Goal: Browse casually

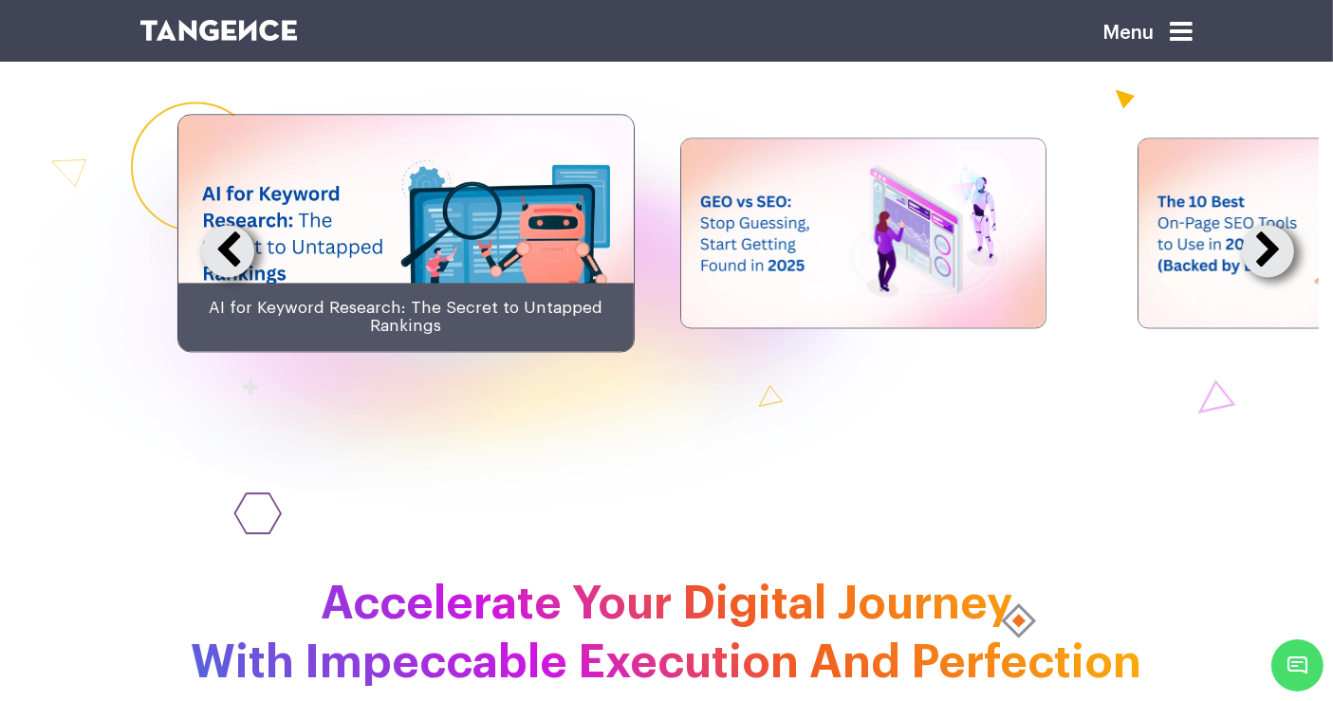
scroll to position [4099, 0]
click at [1260, 276] on button at bounding box center [1268, 250] width 52 height 52
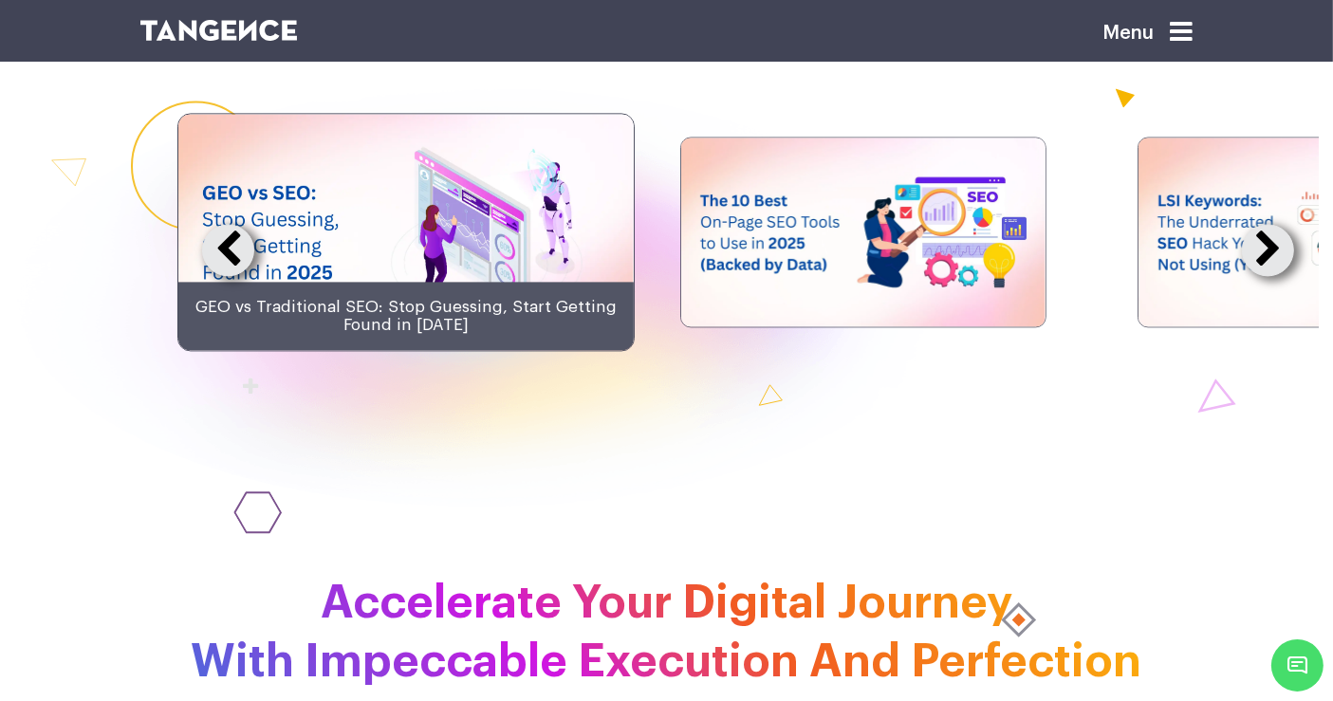
click at [1260, 276] on button at bounding box center [1268, 250] width 52 height 52
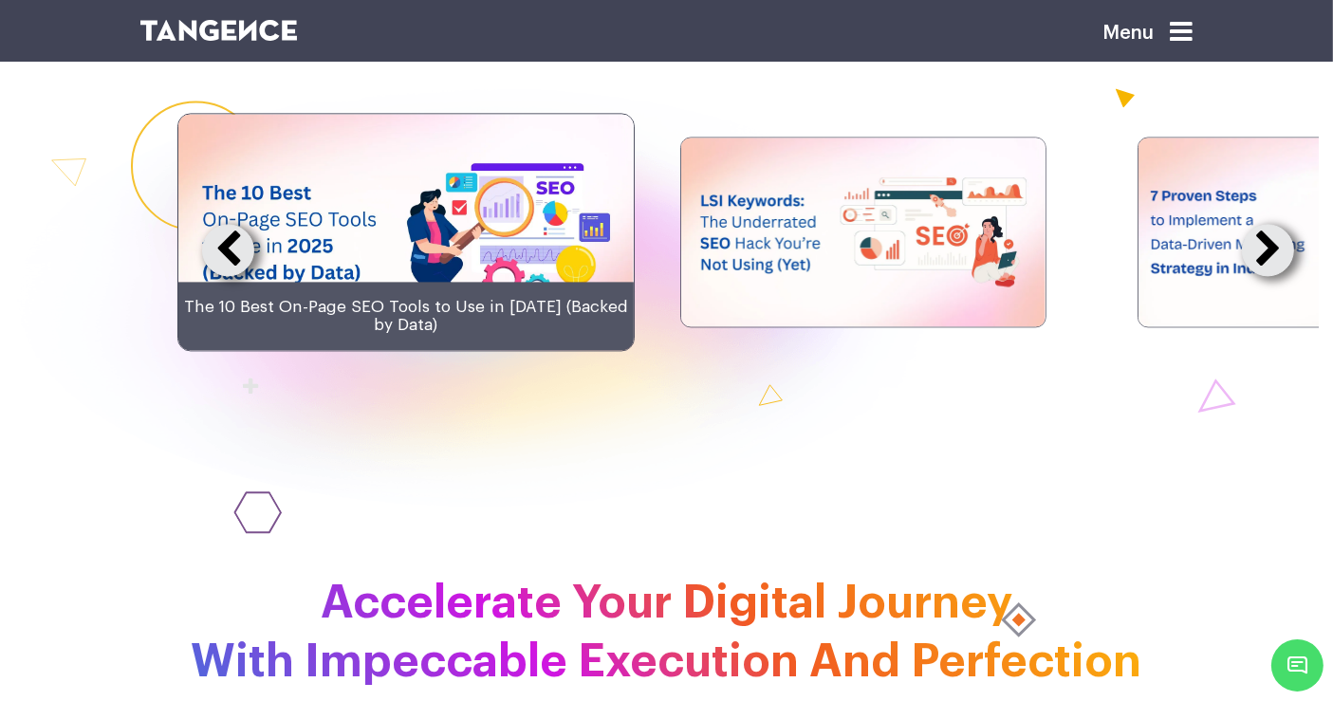
scroll to position [4051, 0]
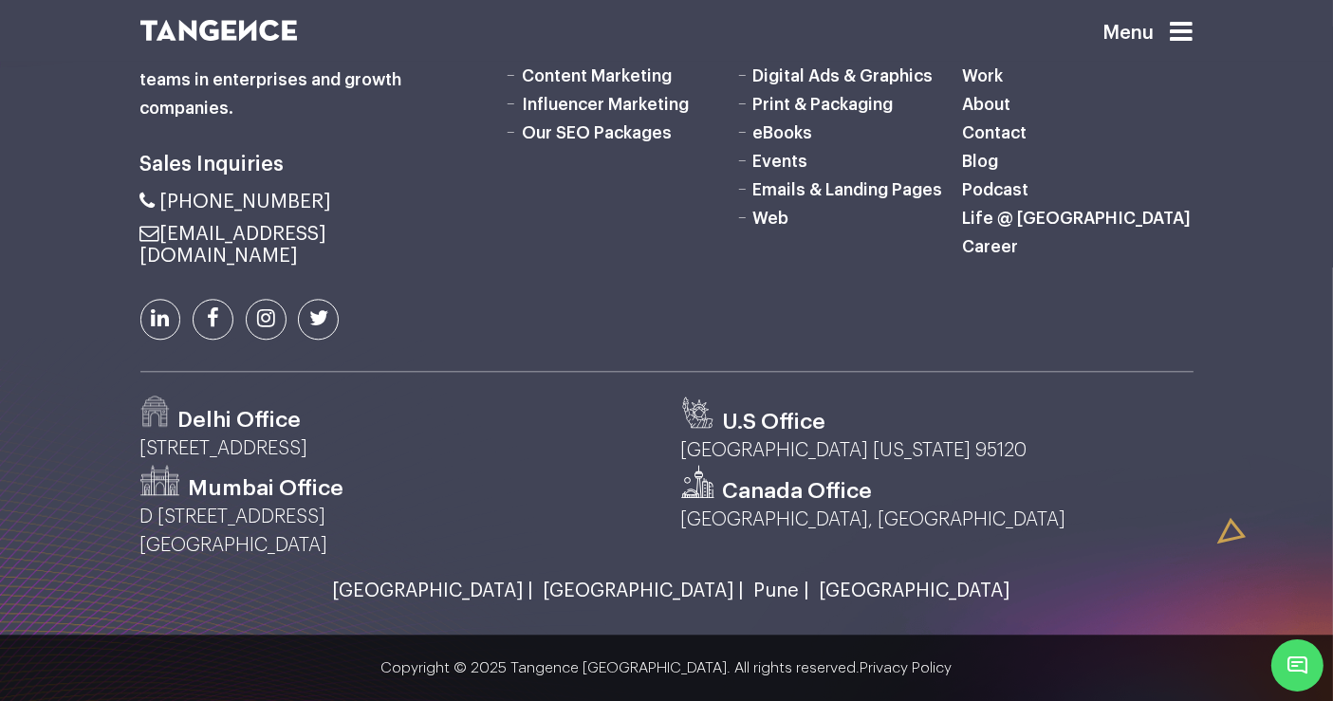
scroll to position [5567, 0]
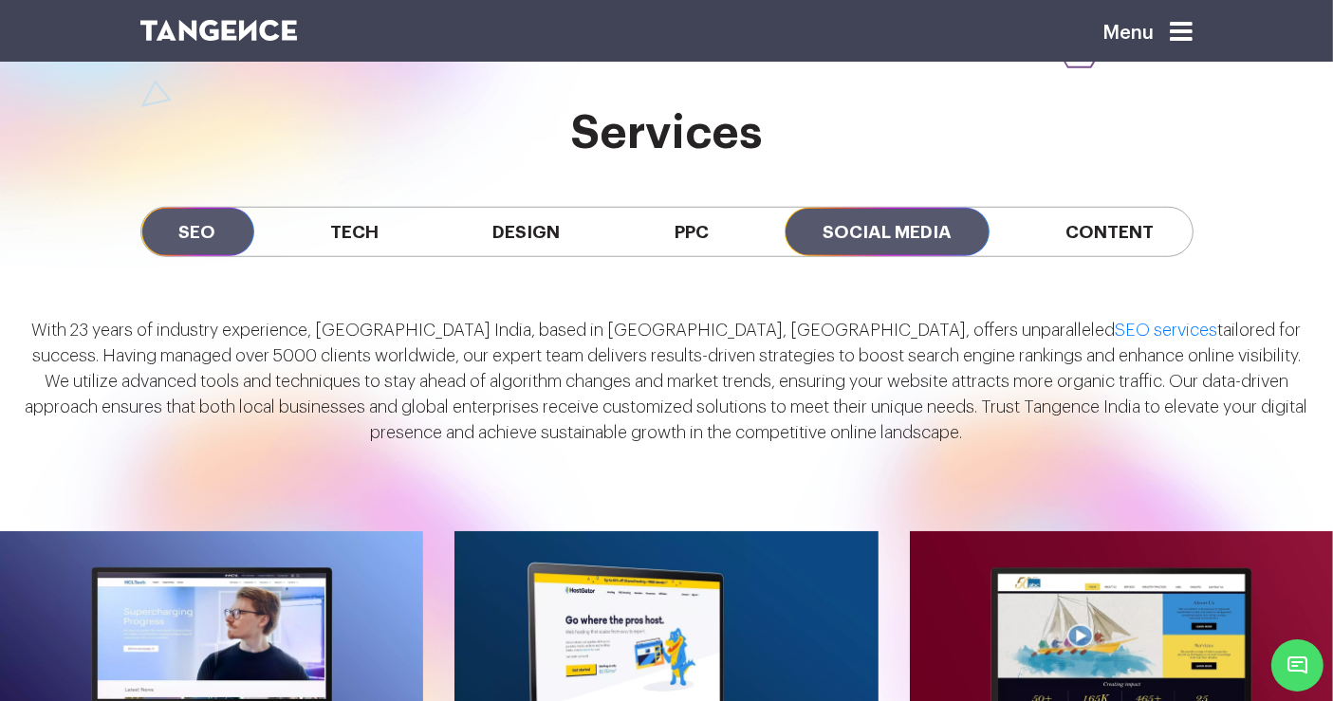
scroll to position [1555, 0]
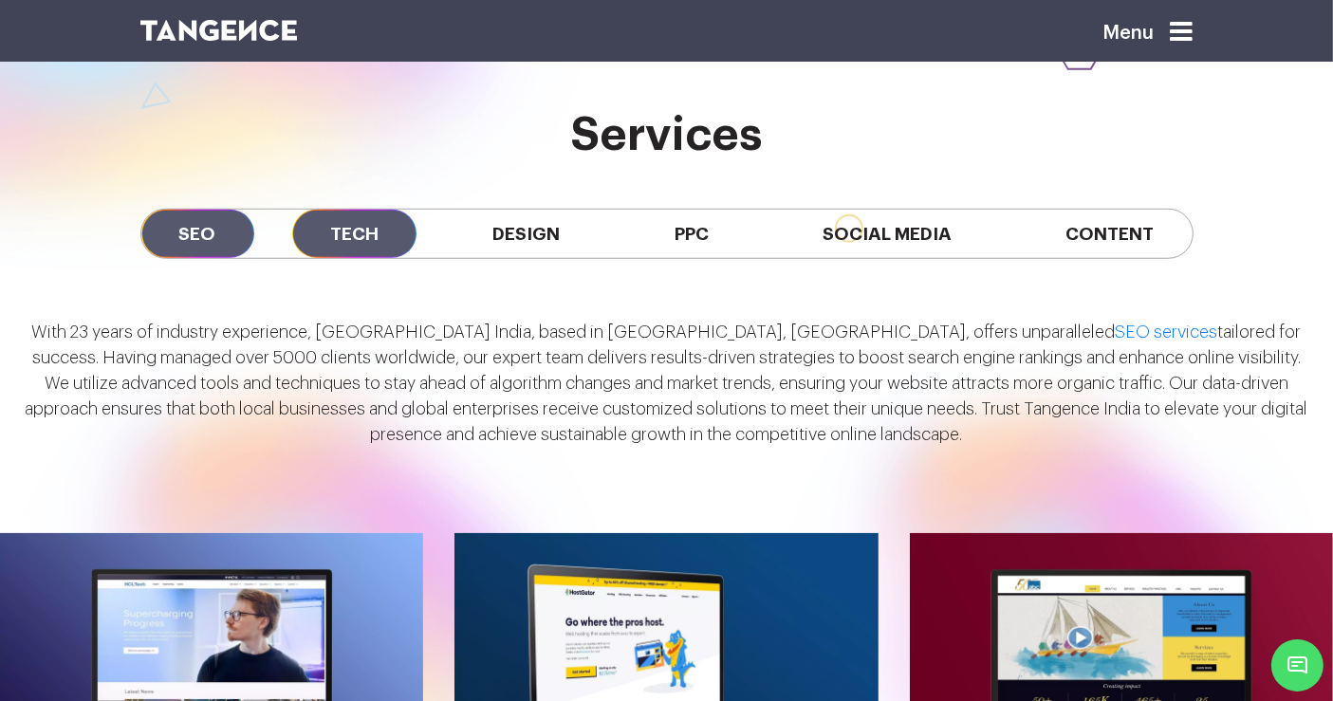
click at [365, 210] on span "Tech" at bounding box center [354, 234] width 124 height 48
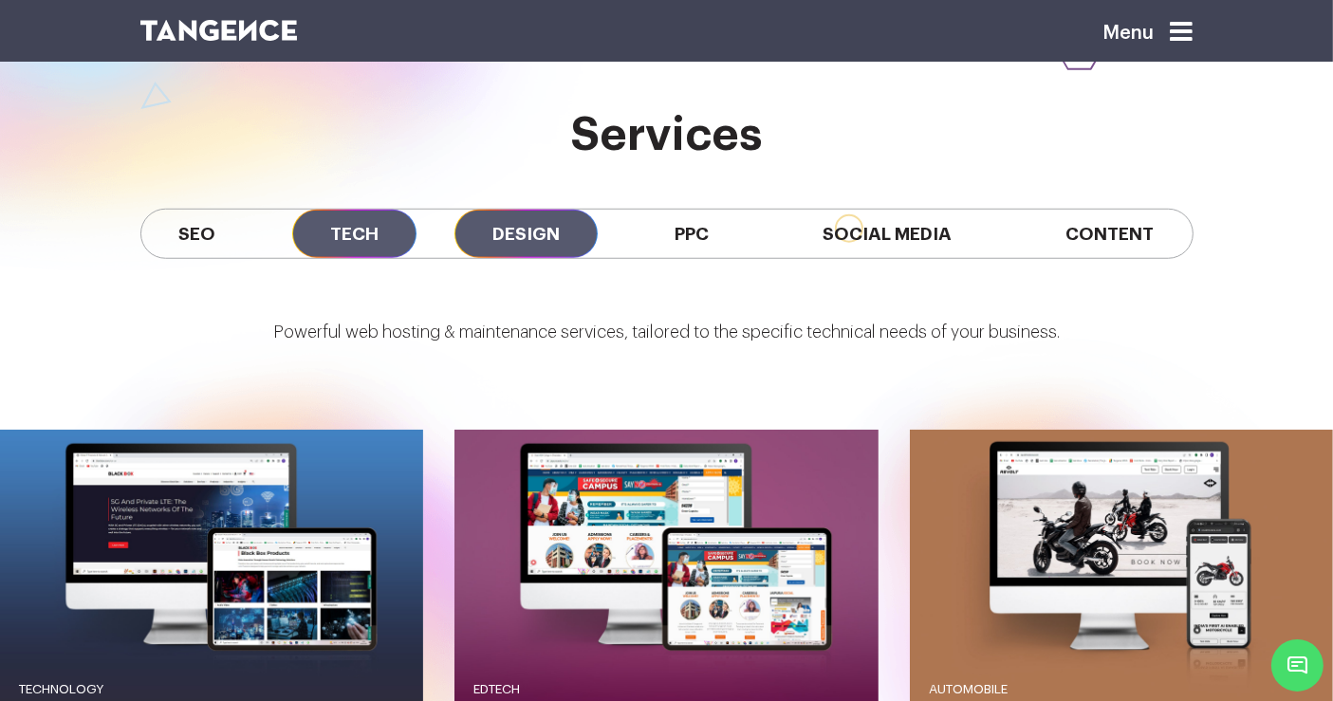
click at [528, 229] on span "Design" at bounding box center [525, 234] width 143 height 48
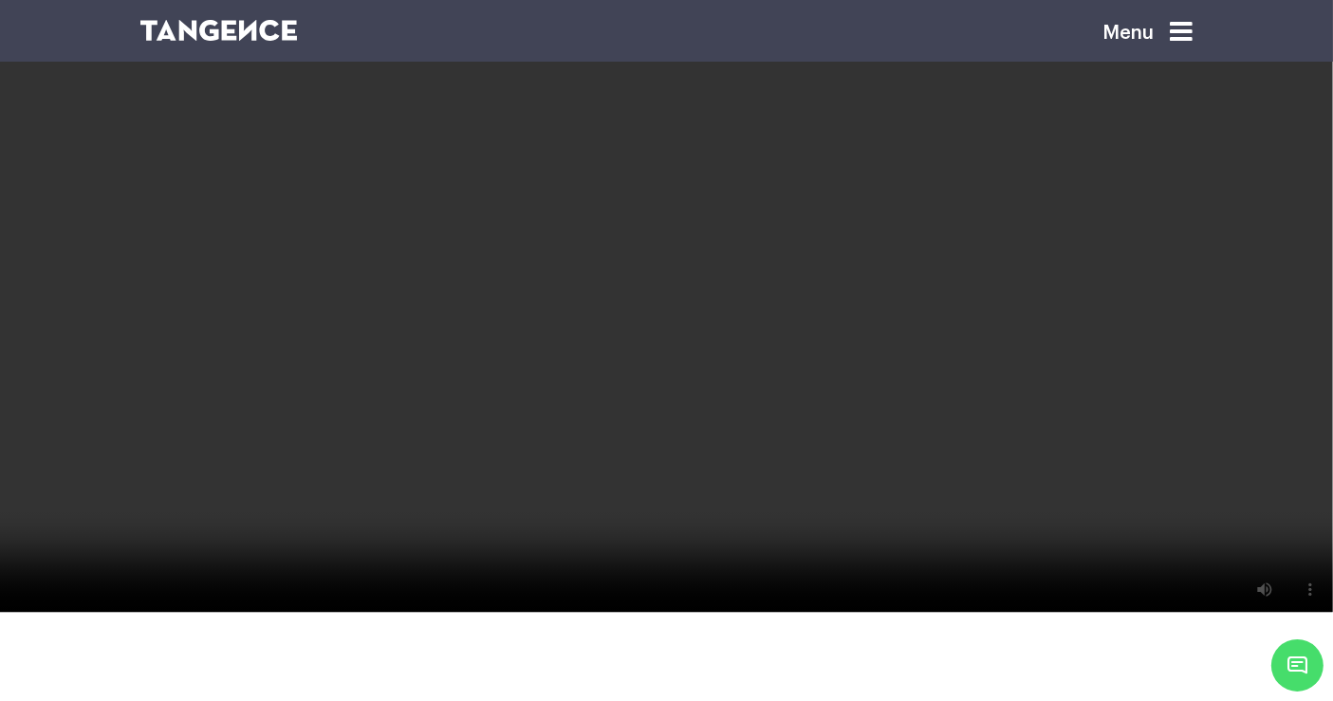
scroll to position [3325, 0]
